Goal: Register for event/course

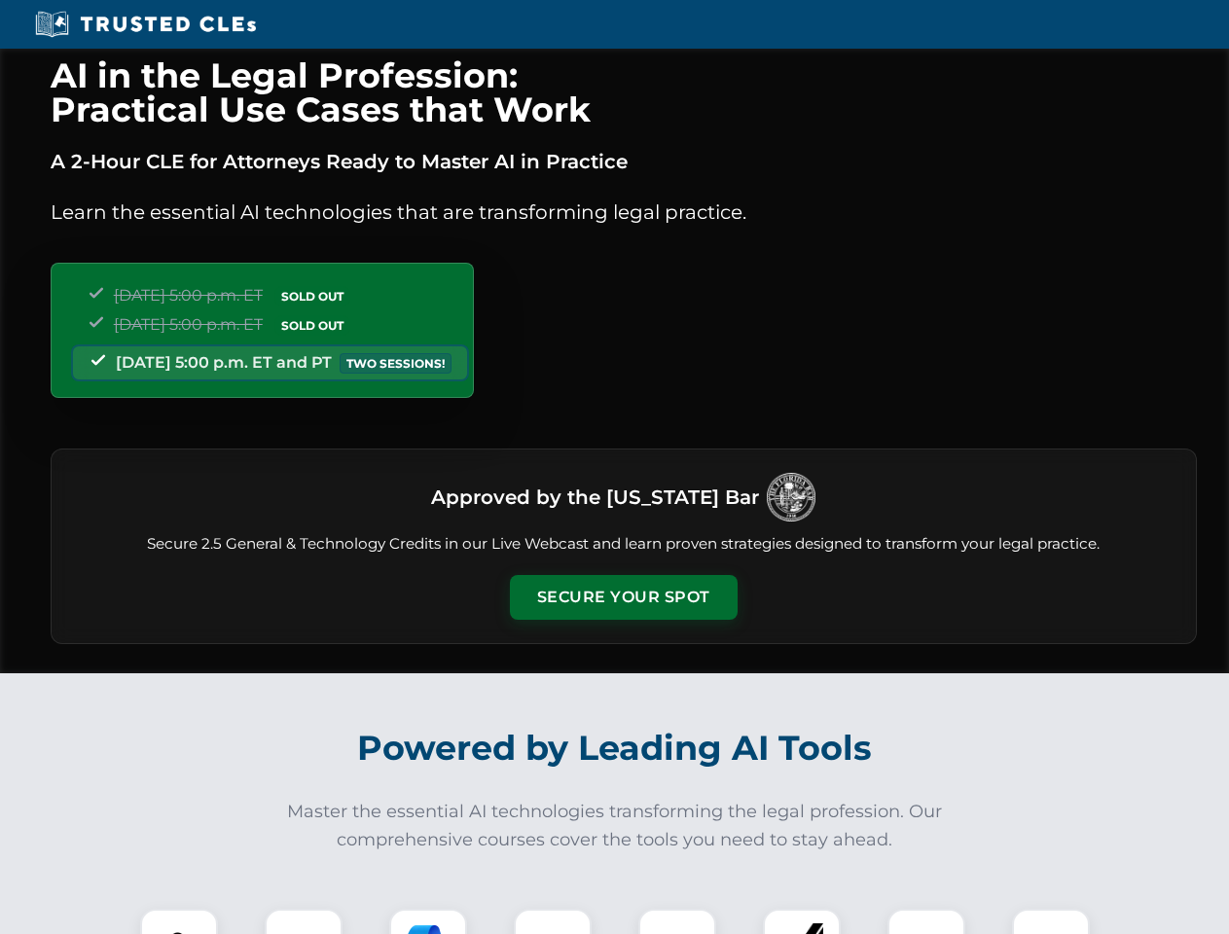
click at [623, 597] on button "Secure Your Spot" at bounding box center [624, 597] width 228 height 45
click at [179, 921] on img at bounding box center [179, 947] width 56 height 56
